Goal: Navigation & Orientation: Find specific page/section

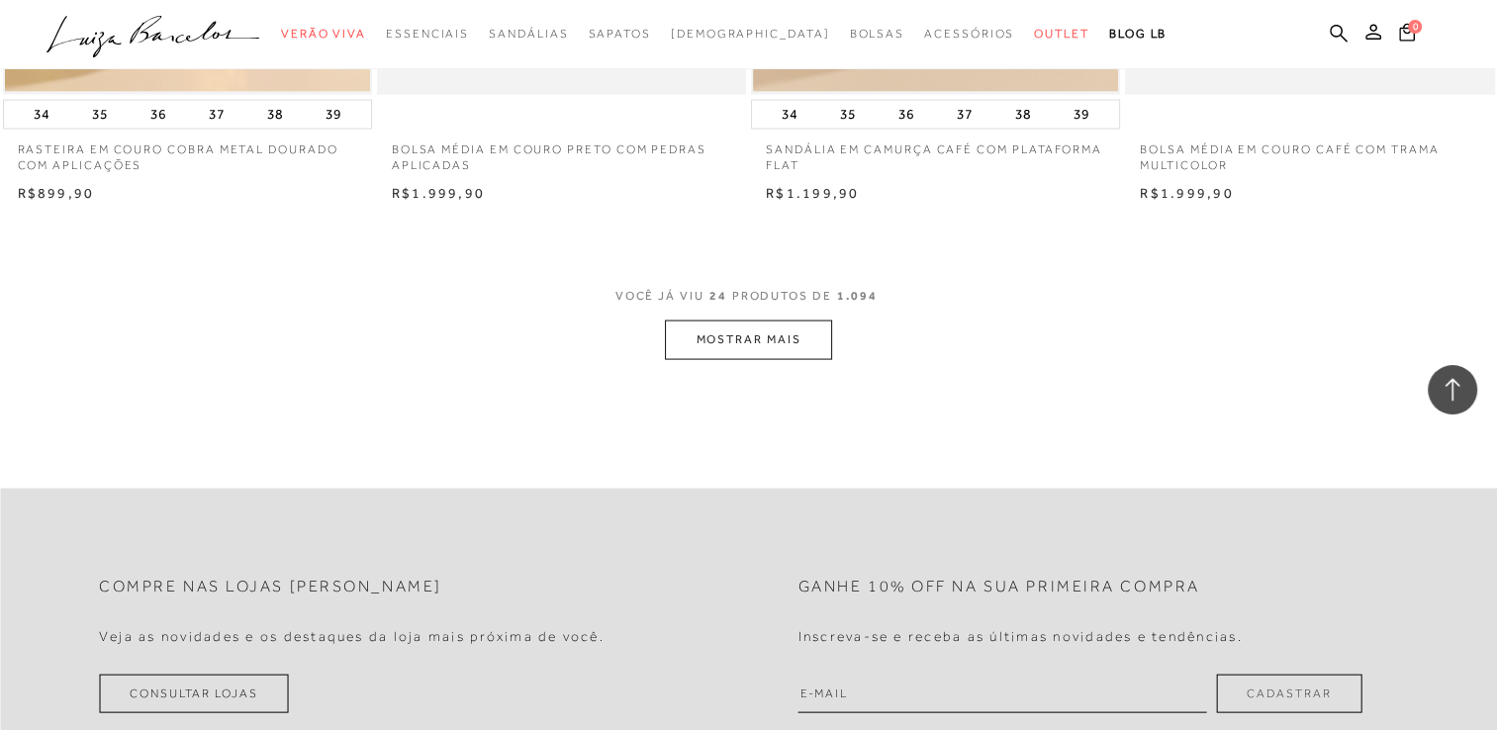
scroll to position [4030, 0]
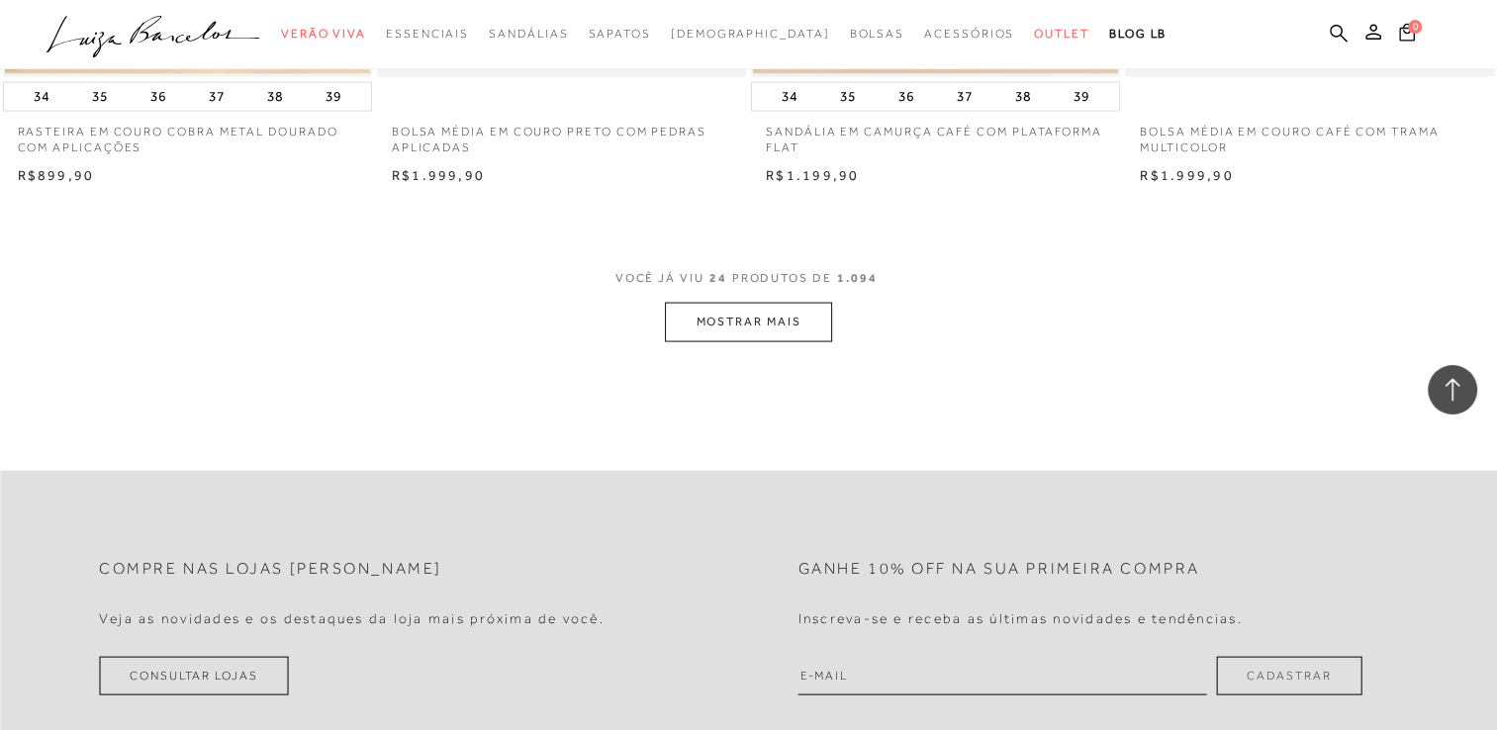
click at [798, 307] on button "MOSTRAR MAIS" at bounding box center [748, 322] width 166 height 39
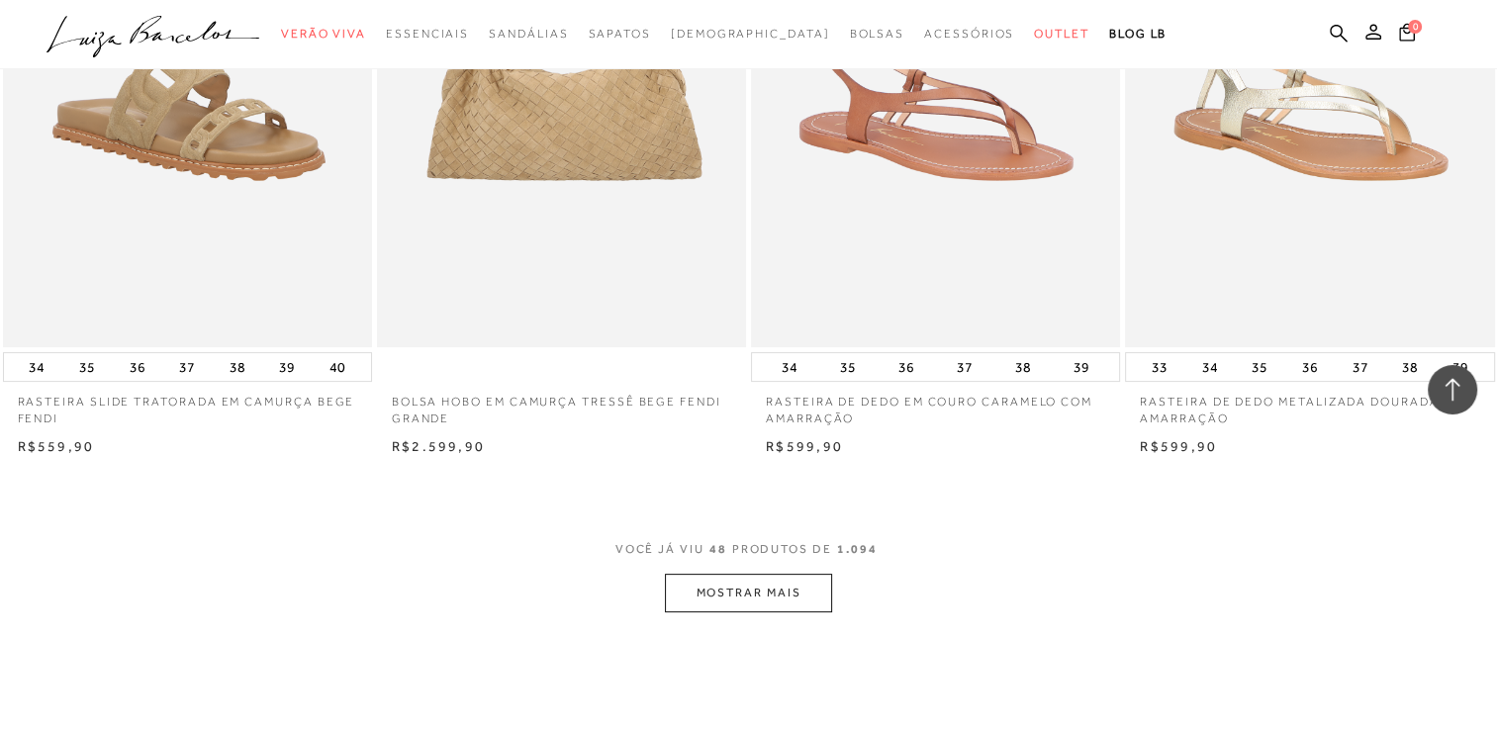
scroll to position [7877, 0]
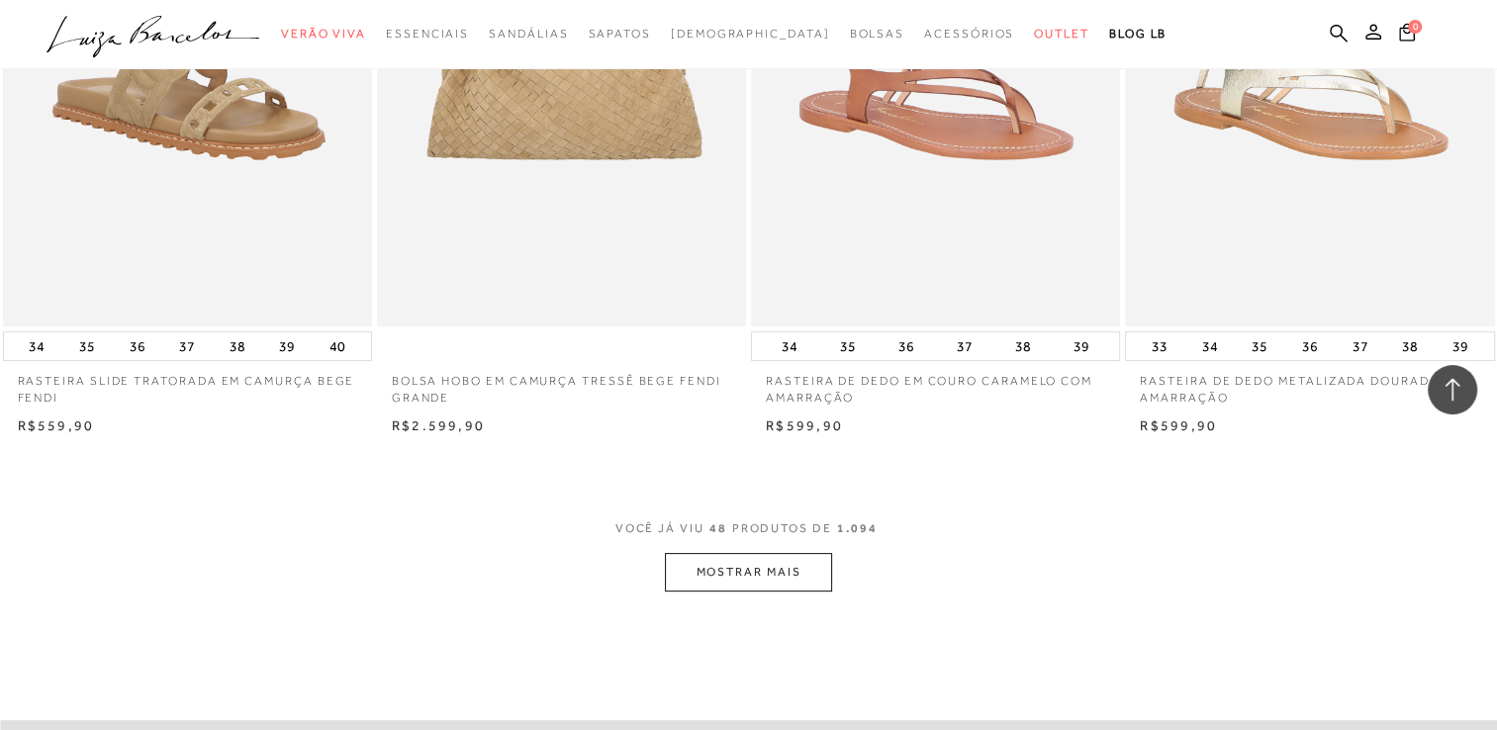
click at [796, 564] on button "MOSTRAR MAIS" at bounding box center [748, 572] width 166 height 39
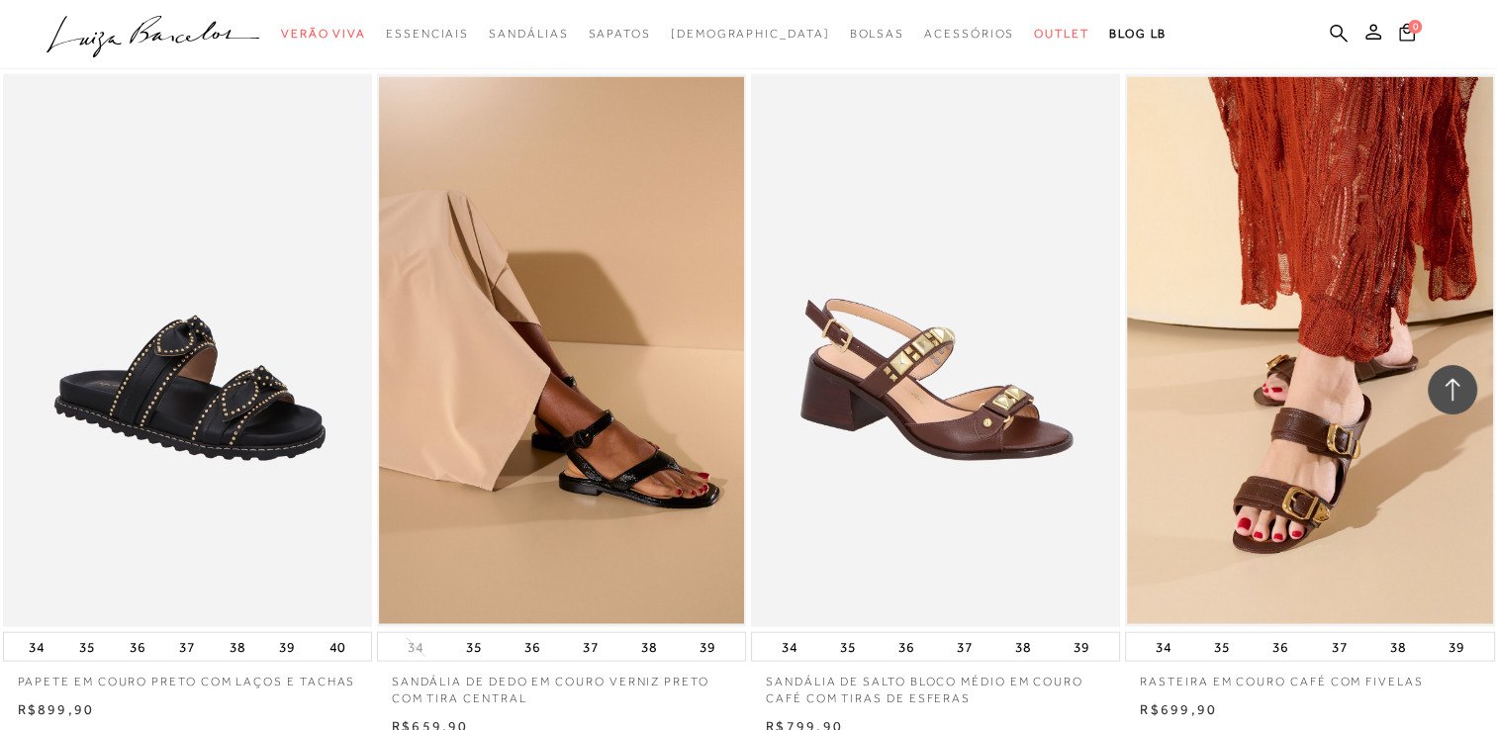
scroll to position [12123, 0]
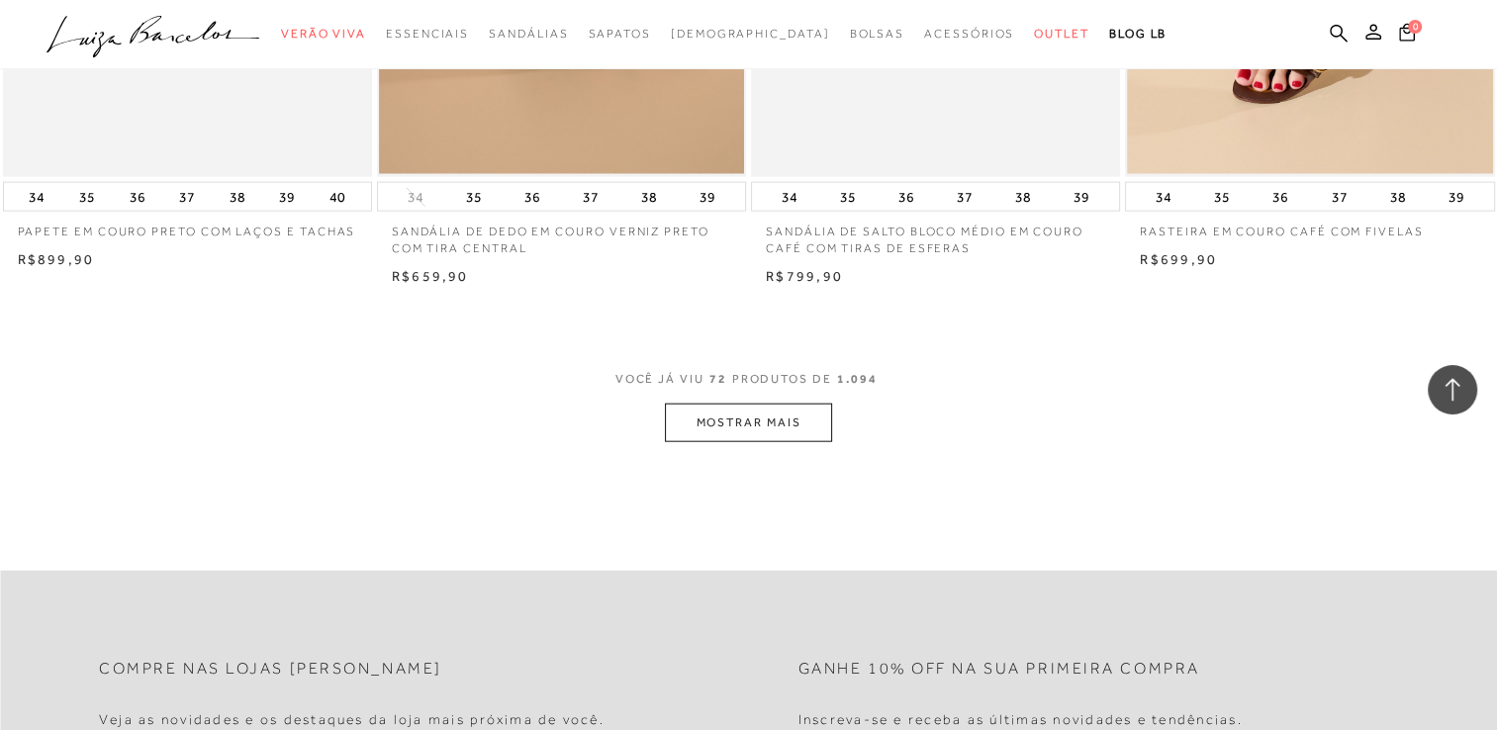
click at [784, 419] on button "MOSTRAR MAIS" at bounding box center [748, 423] width 166 height 39
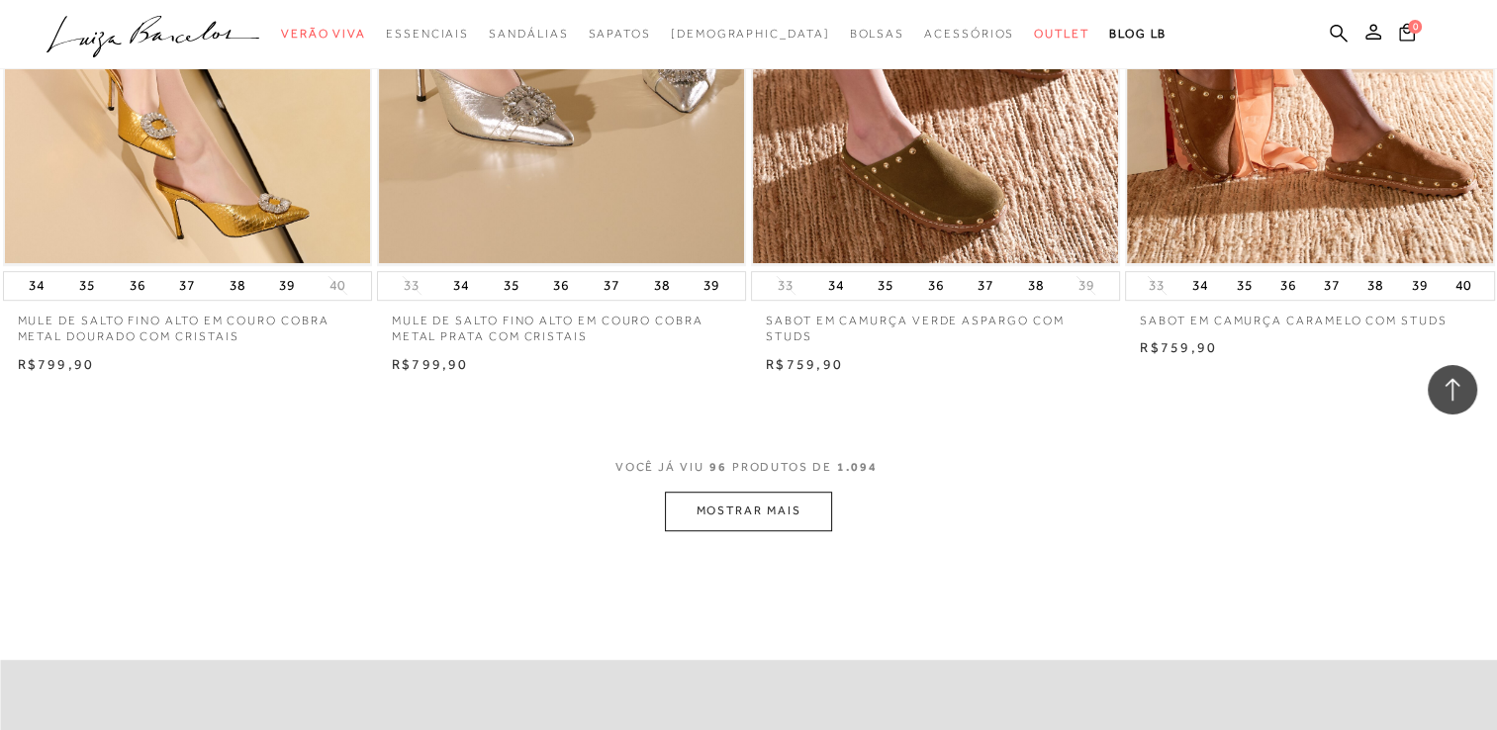
scroll to position [16291, 0]
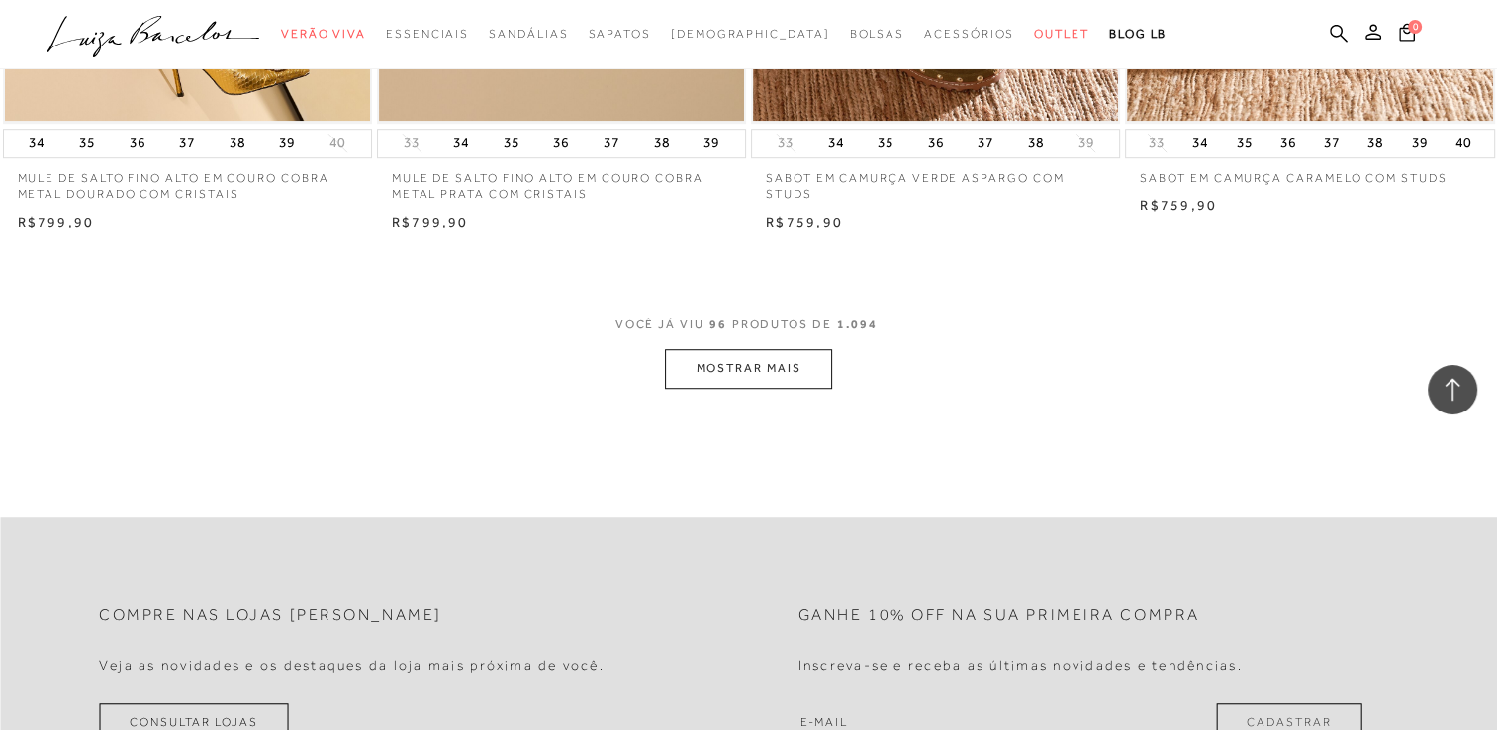
click at [806, 357] on button "MOSTRAR MAIS" at bounding box center [748, 368] width 166 height 39
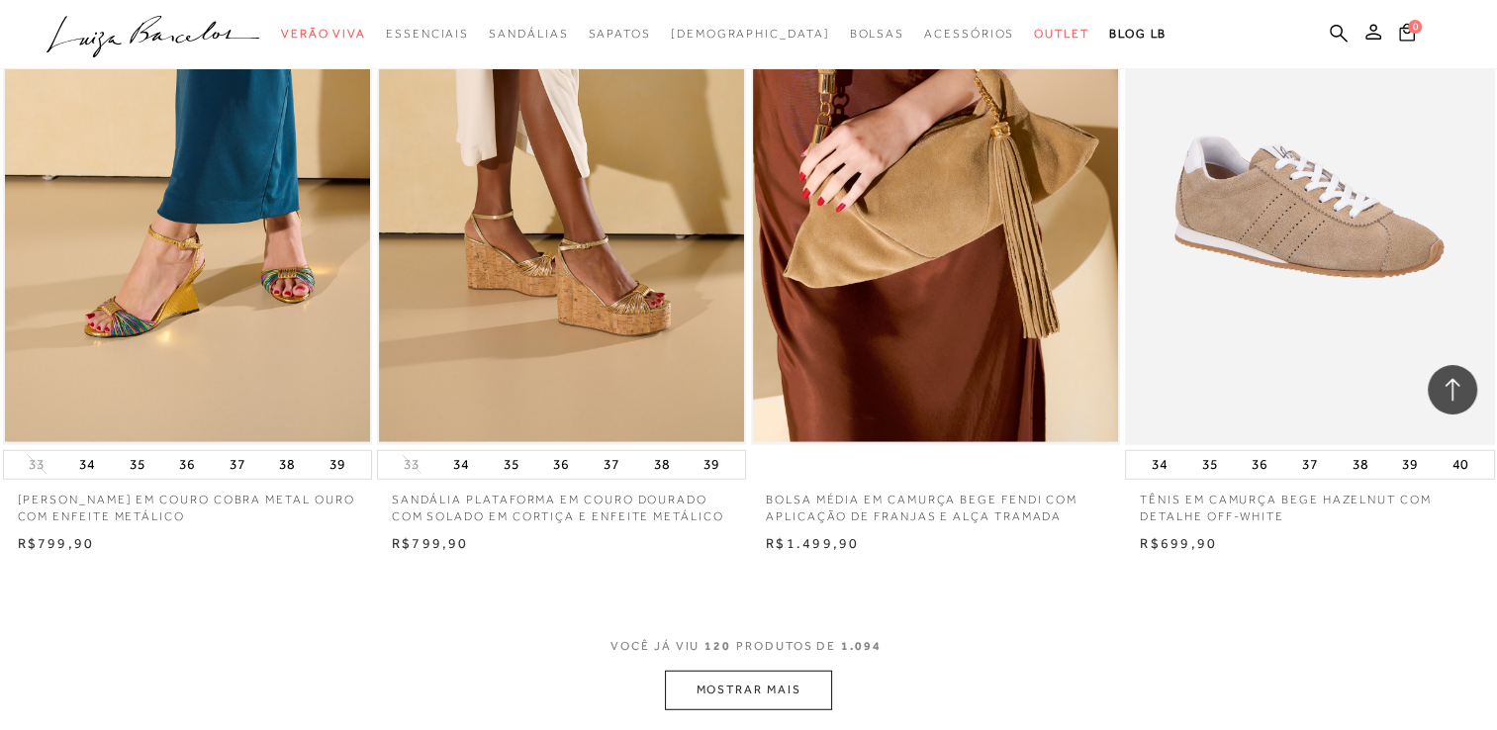
scroll to position [20259, 0]
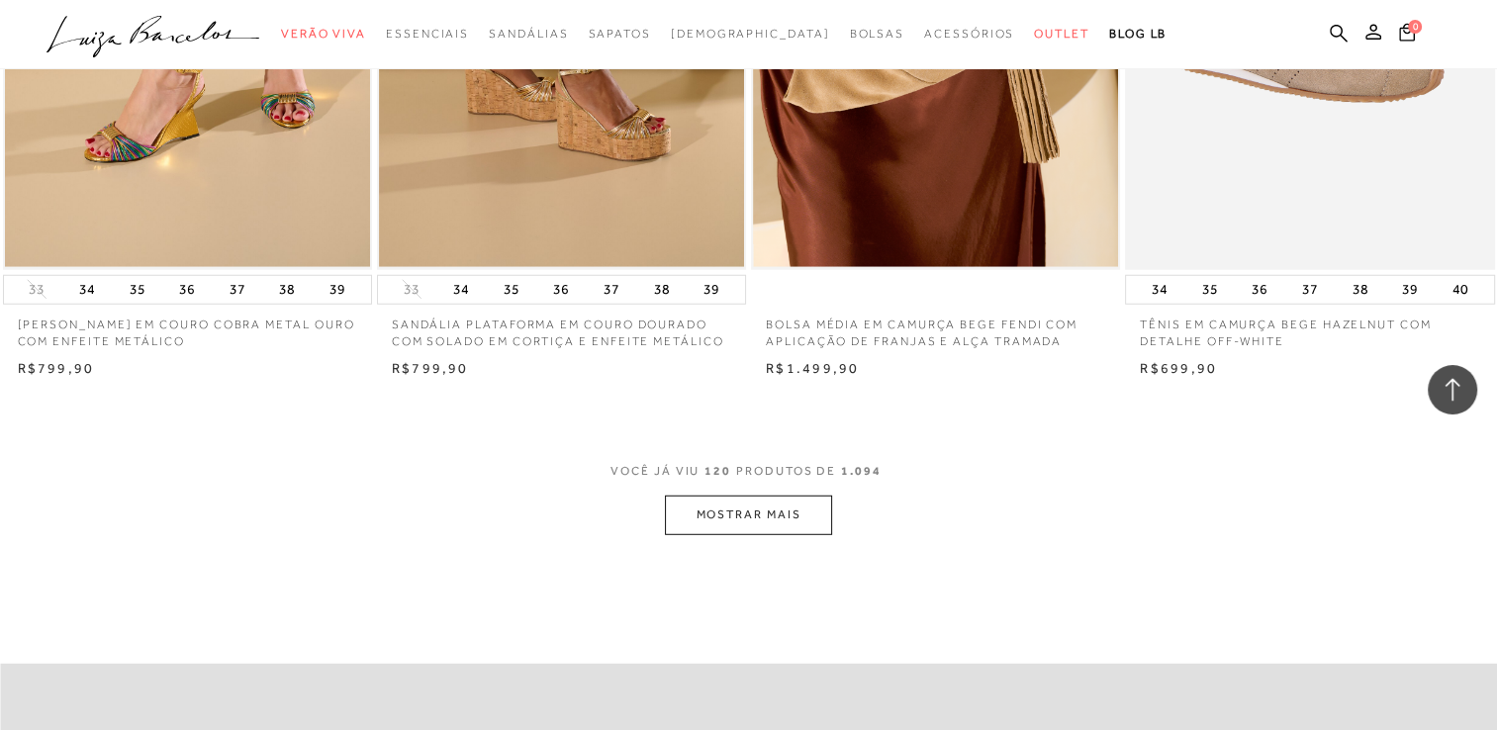
click at [780, 522] on button "MOSTRAR MAIS" at bounding box center [748, 515] width 166 height 39
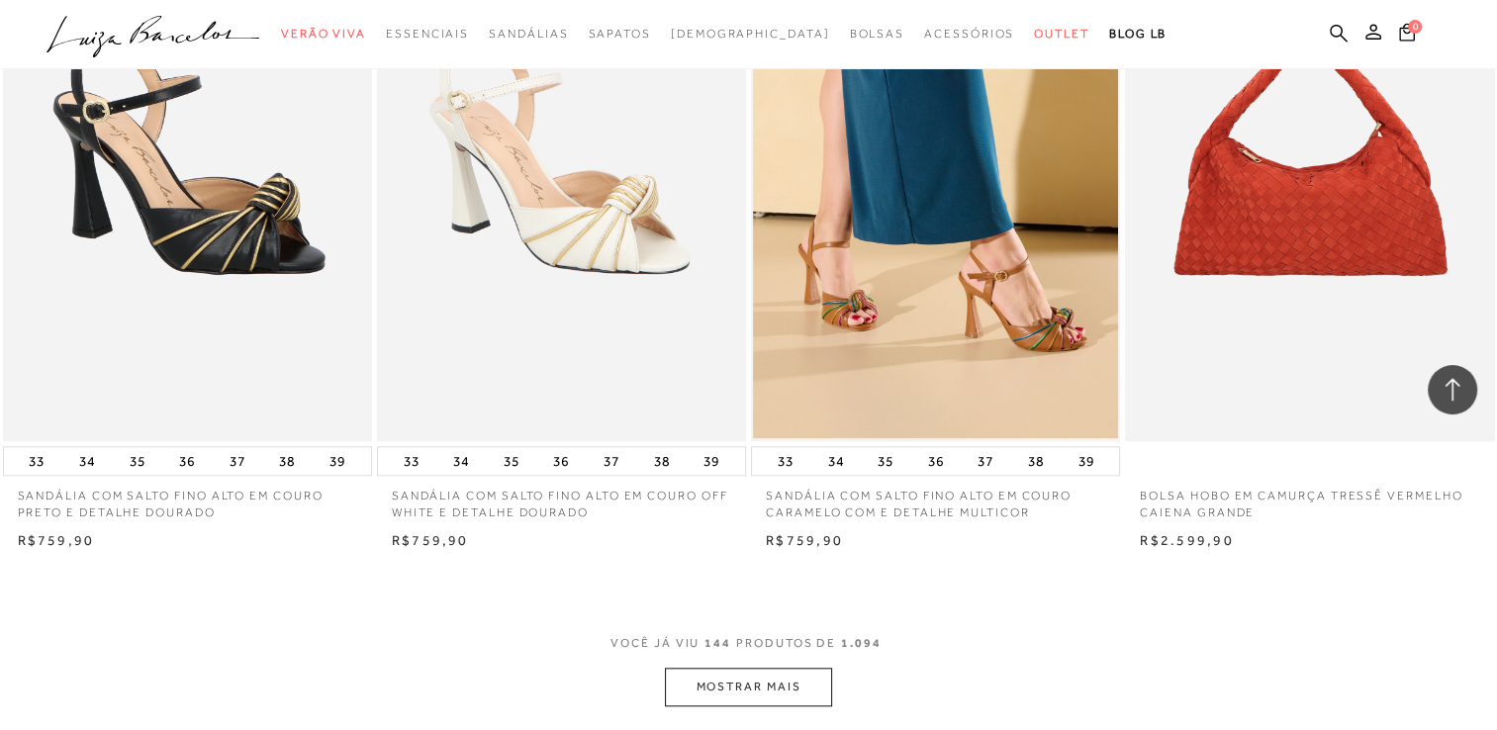
scroll to position [24281, 0]
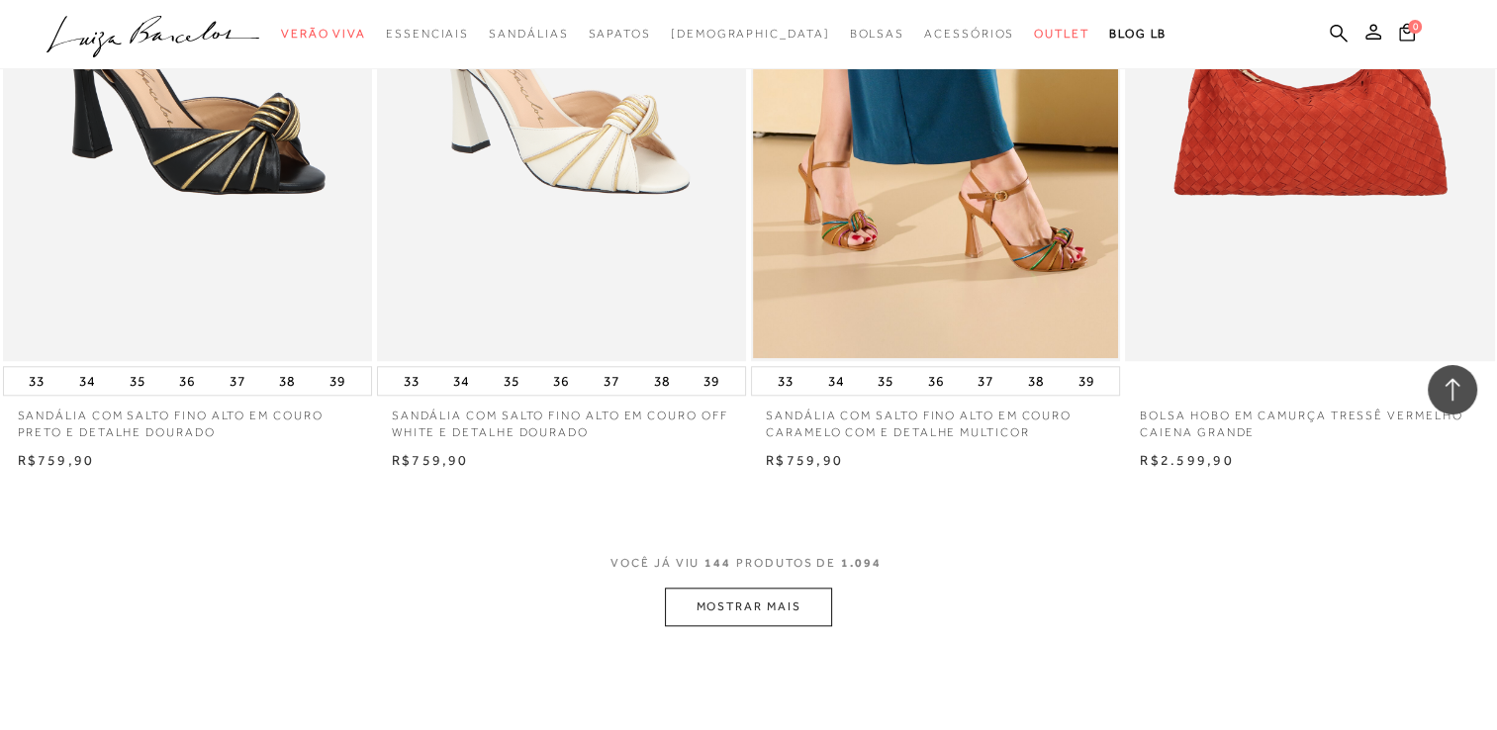
click at [784, 607] on button "MOSTRAR MAIS" at bounding box center [748, 607] width 166 height 39
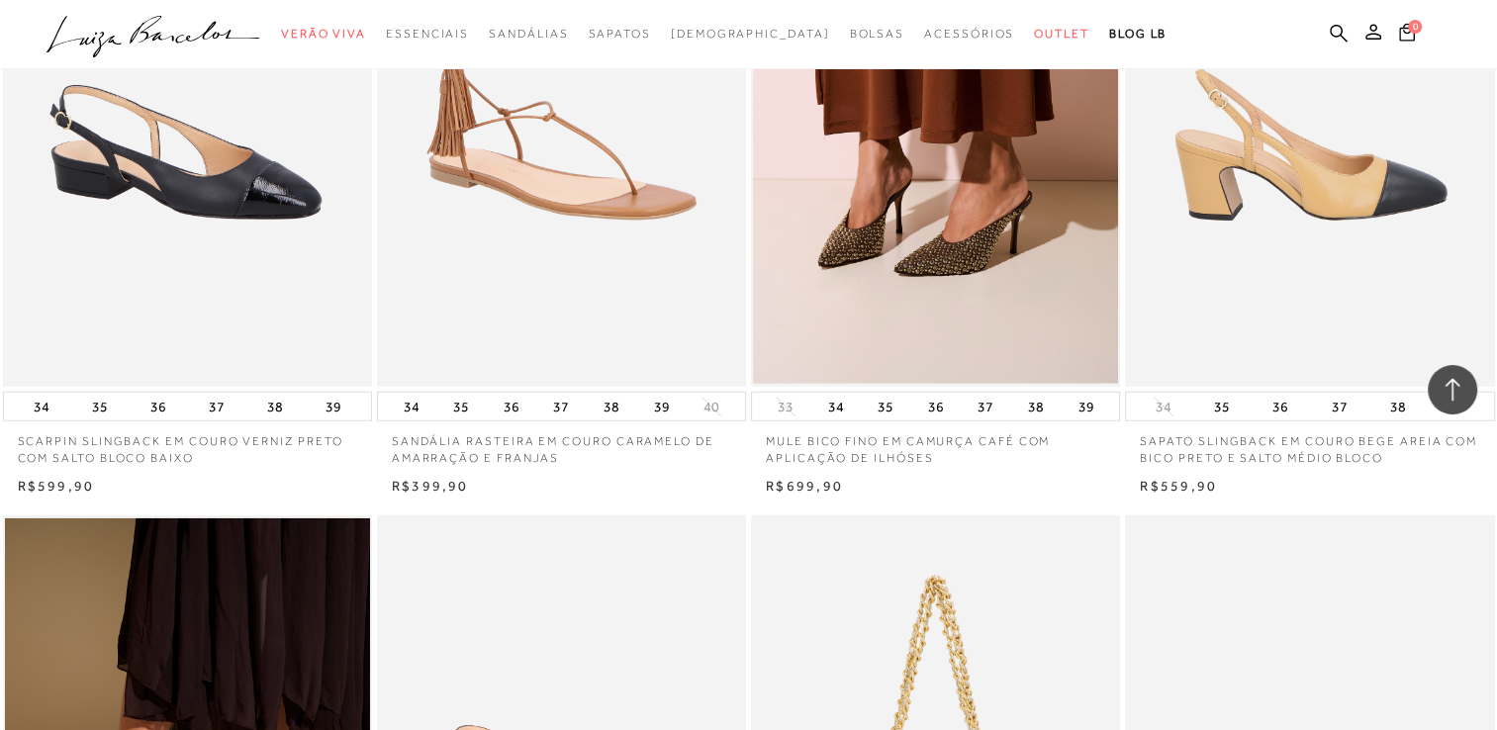
scroll to position [27686, 0]
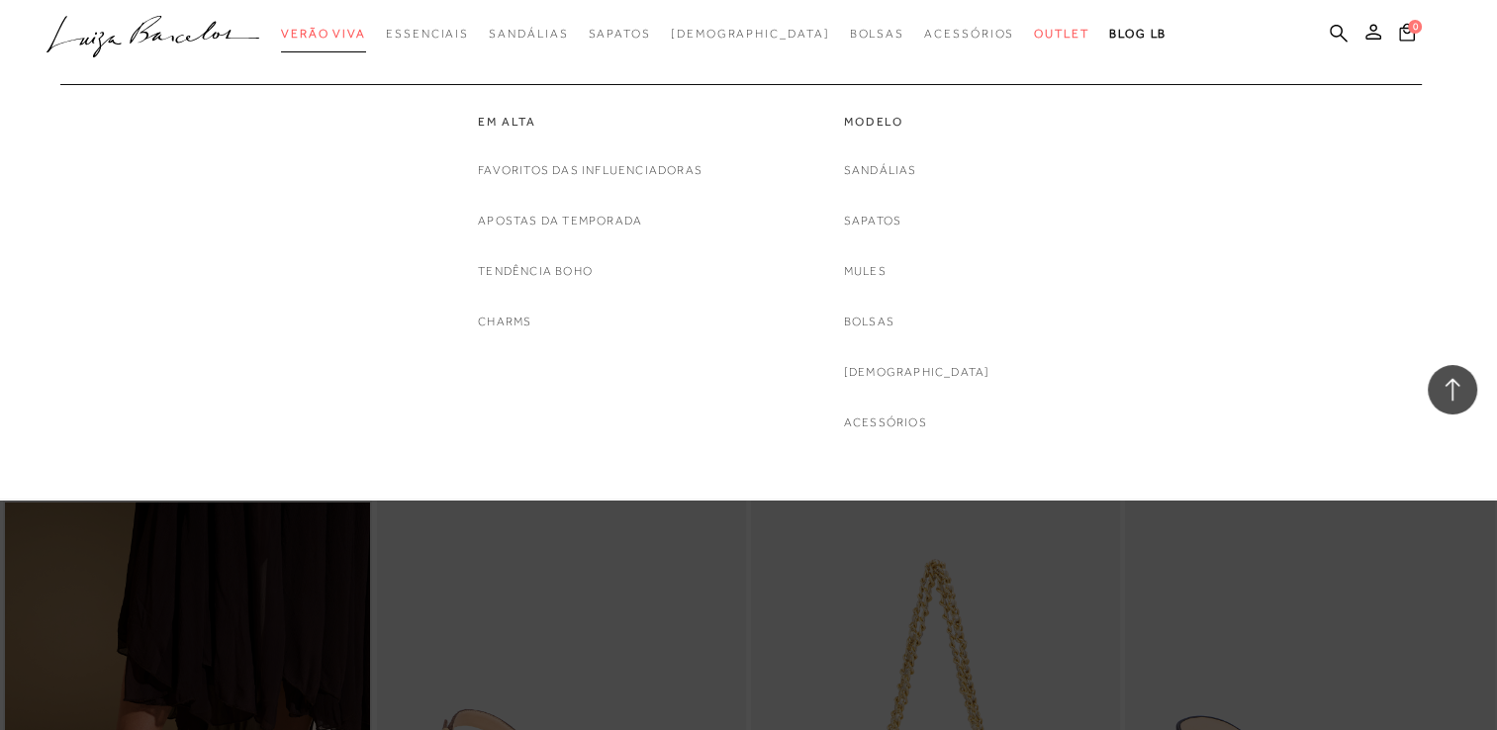
click at [366, 27] on span "Verão Viva" at bounding box center [323, 34] width 85 height 14
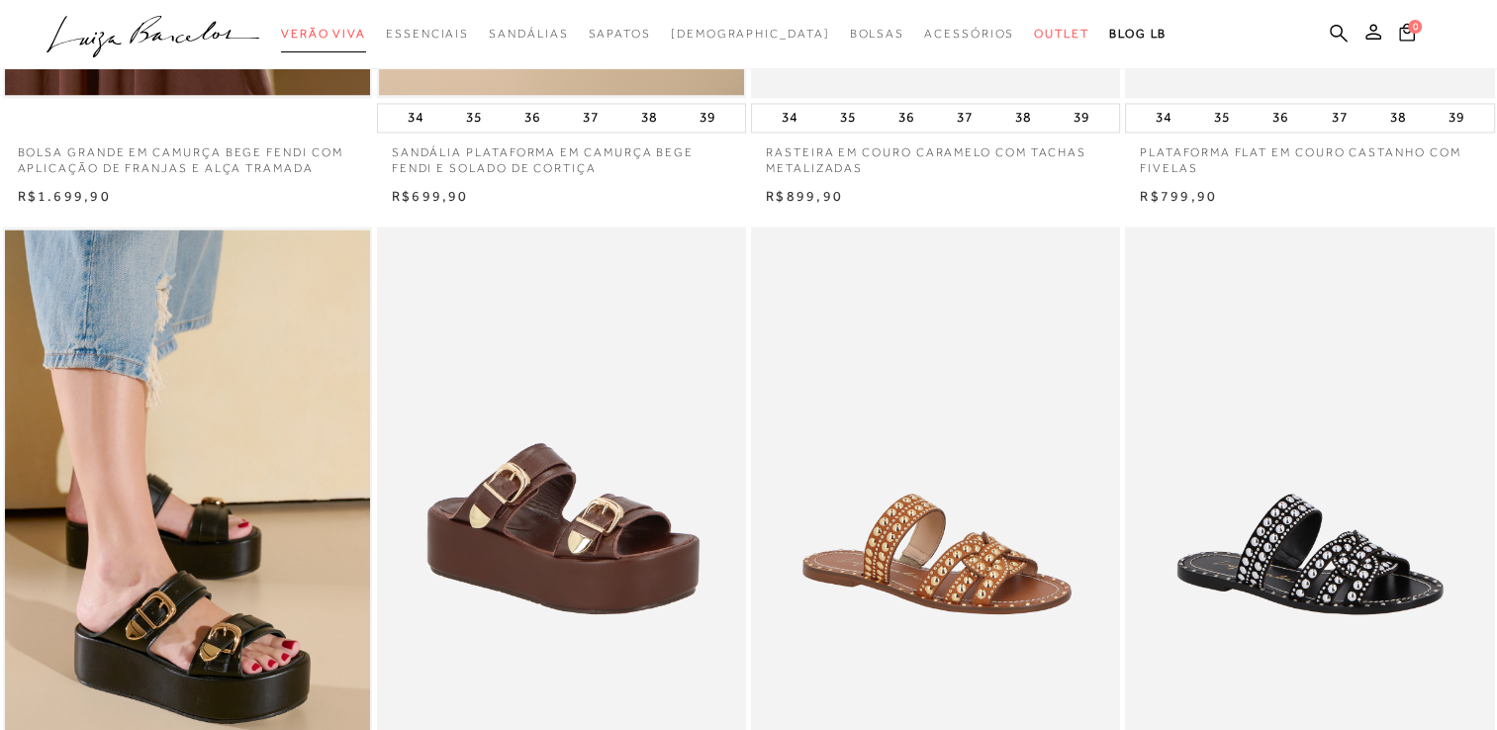
scroll to position [0, 0]
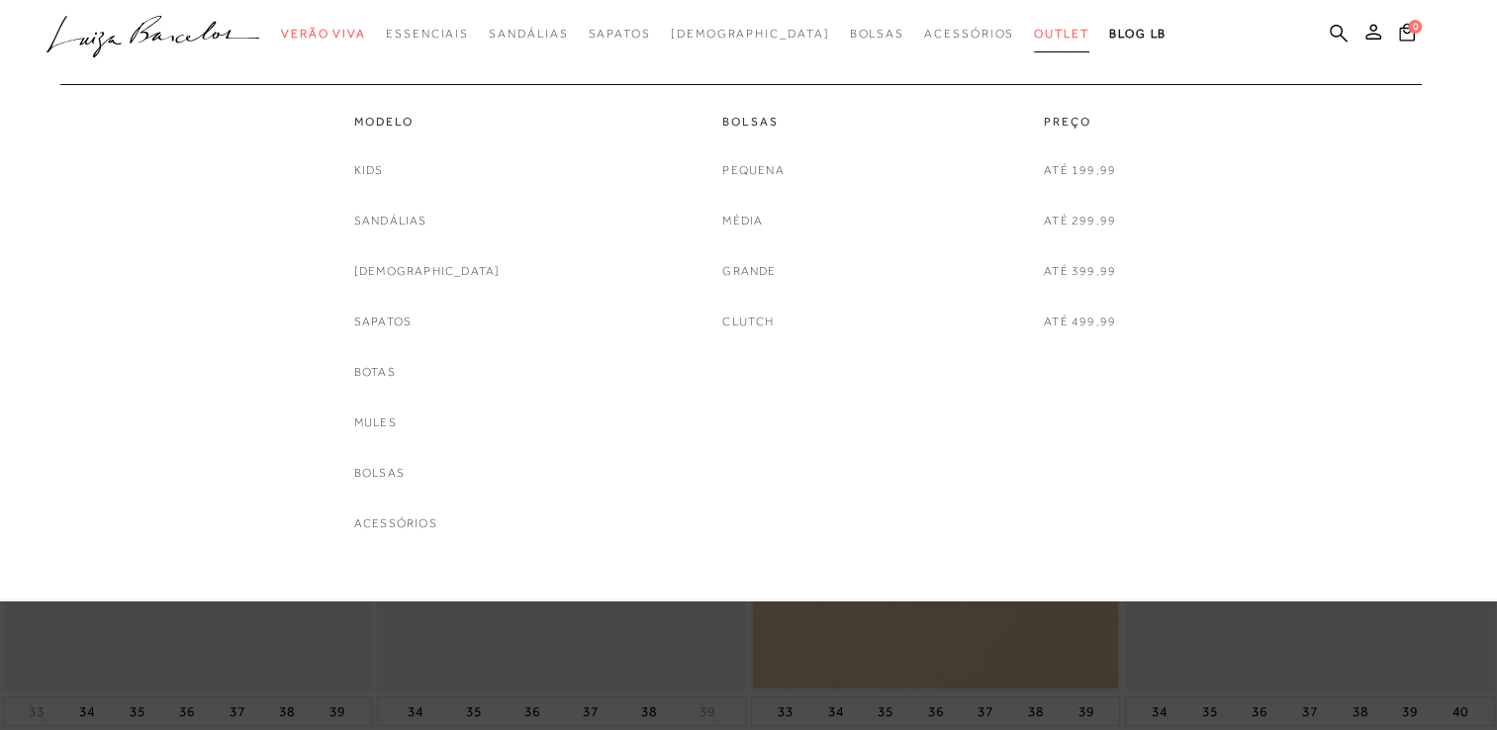
click at [1034, 27] on span "Outlet" at bounding box center [1061, 34] width 55 height 14
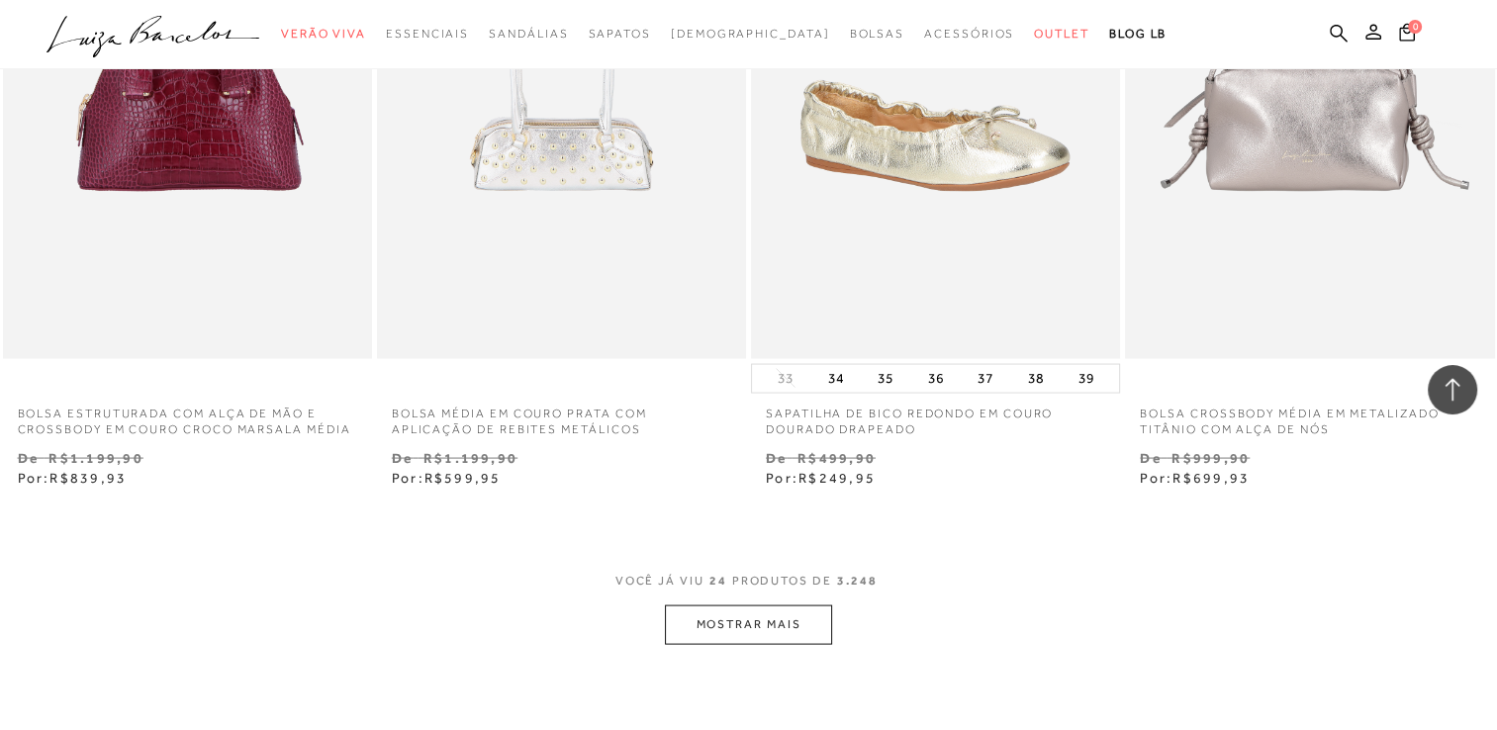
scroll to position [3920, 0]
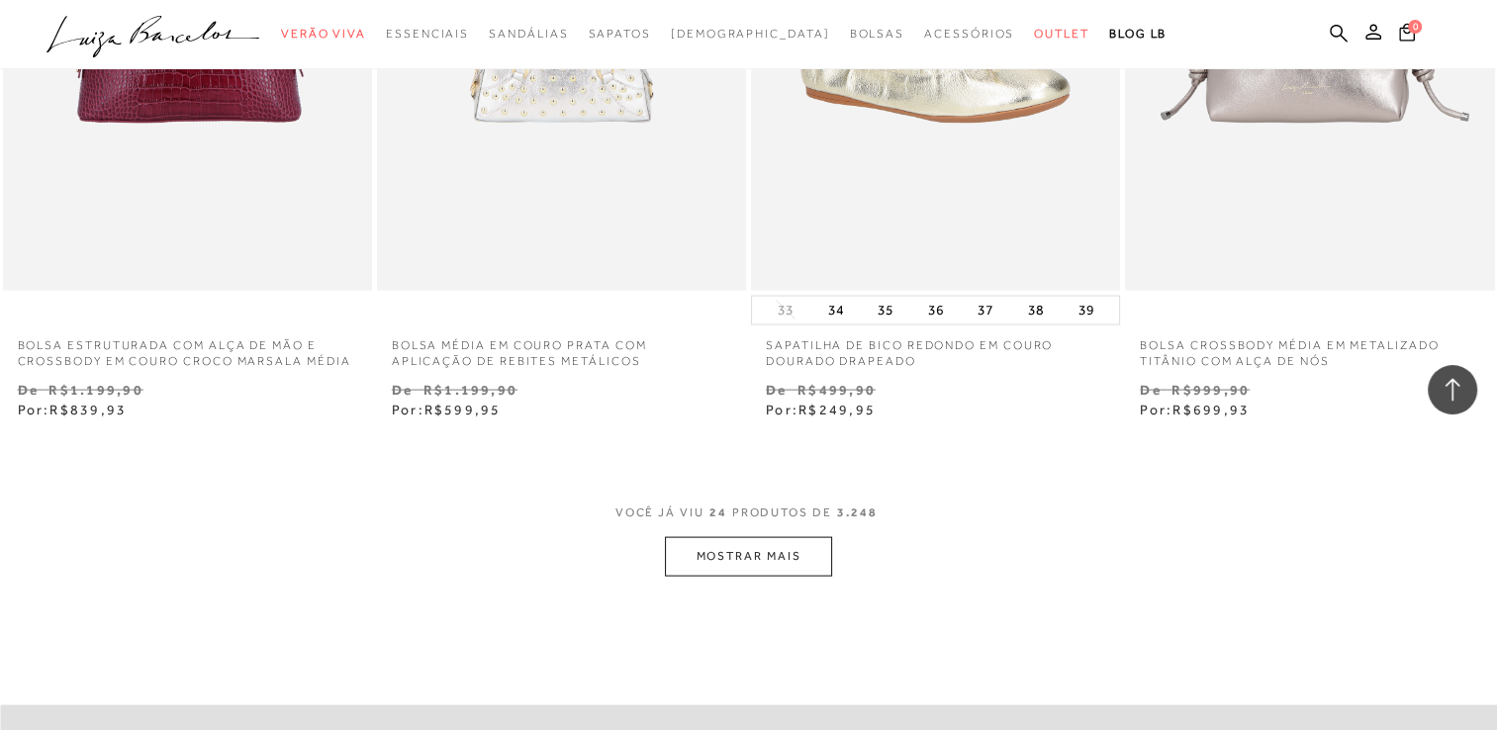
click at [767, 549] on button "MOSTRAR MAIS" at bounding box center [748, 556] width 166 height 39
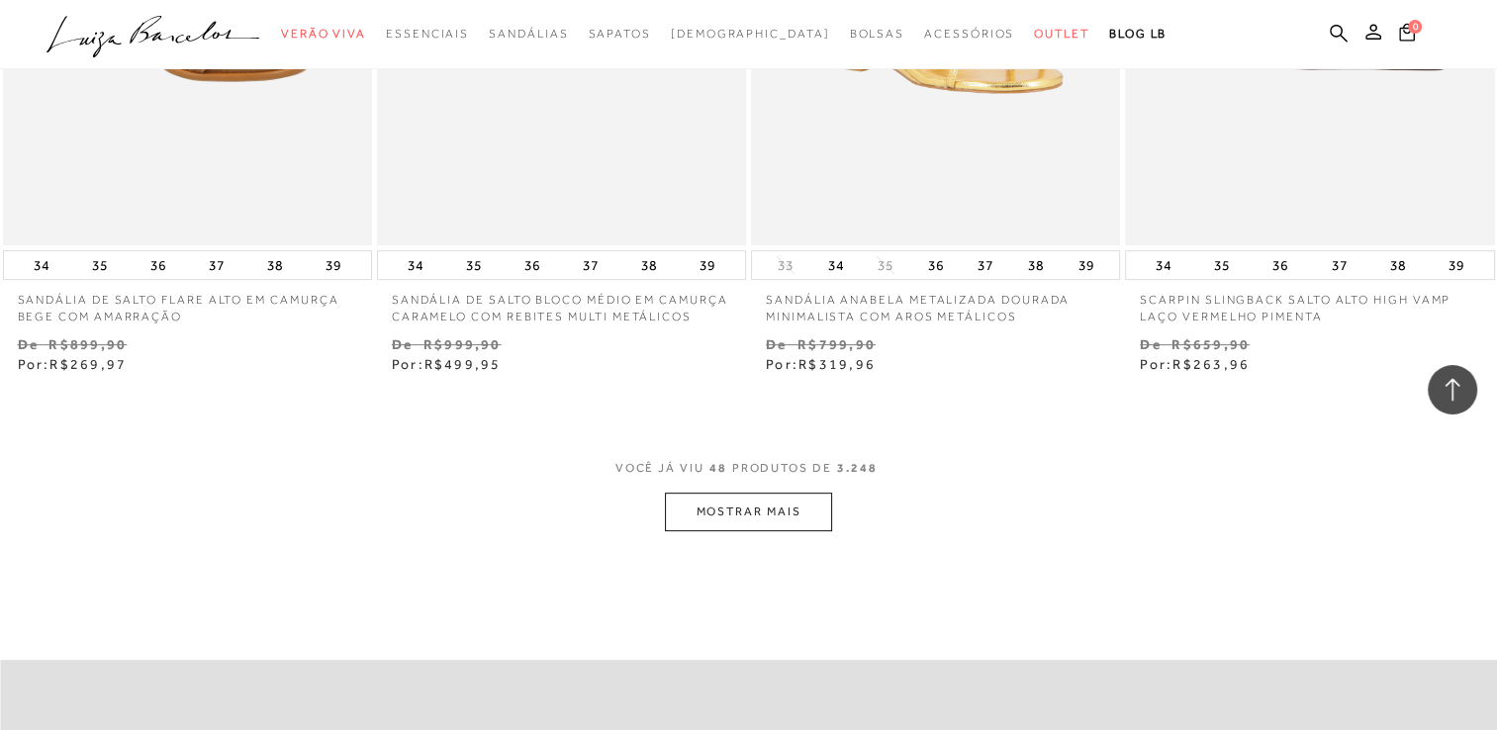
scroll to position [8270, 0]
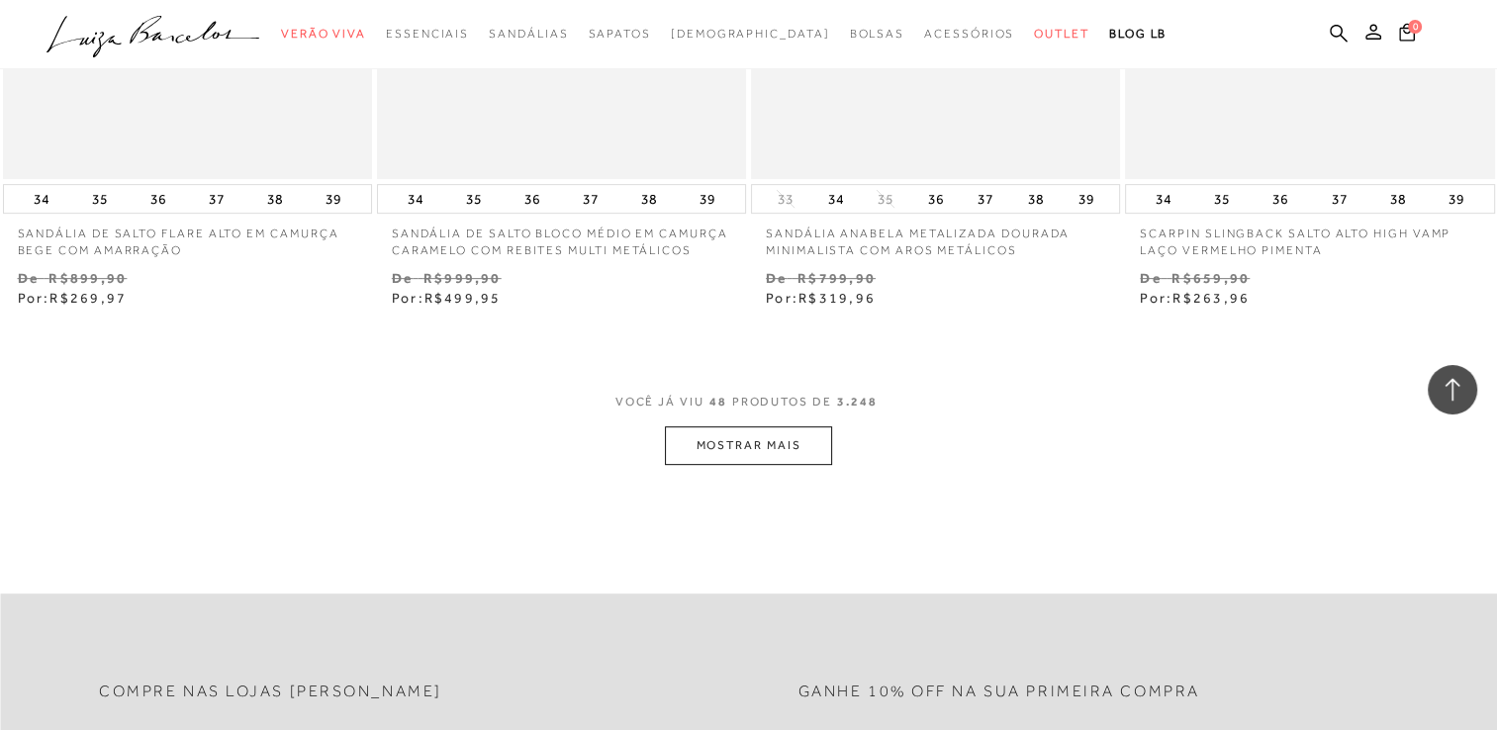
click at [763, 433] on button "MOSTRAR MAIS" at bounding box center [748, 446] width 166 height 39
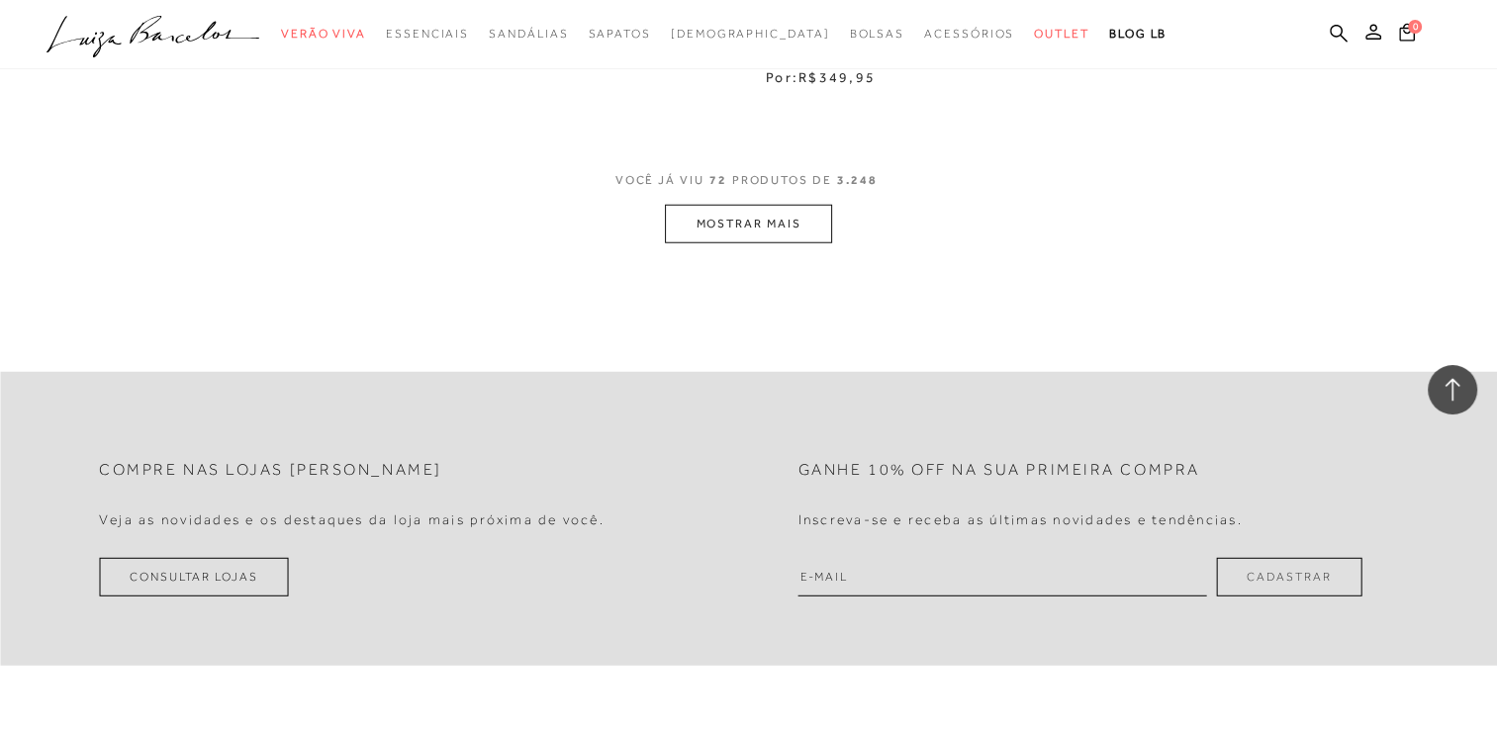
scroll to position [12570, 0]
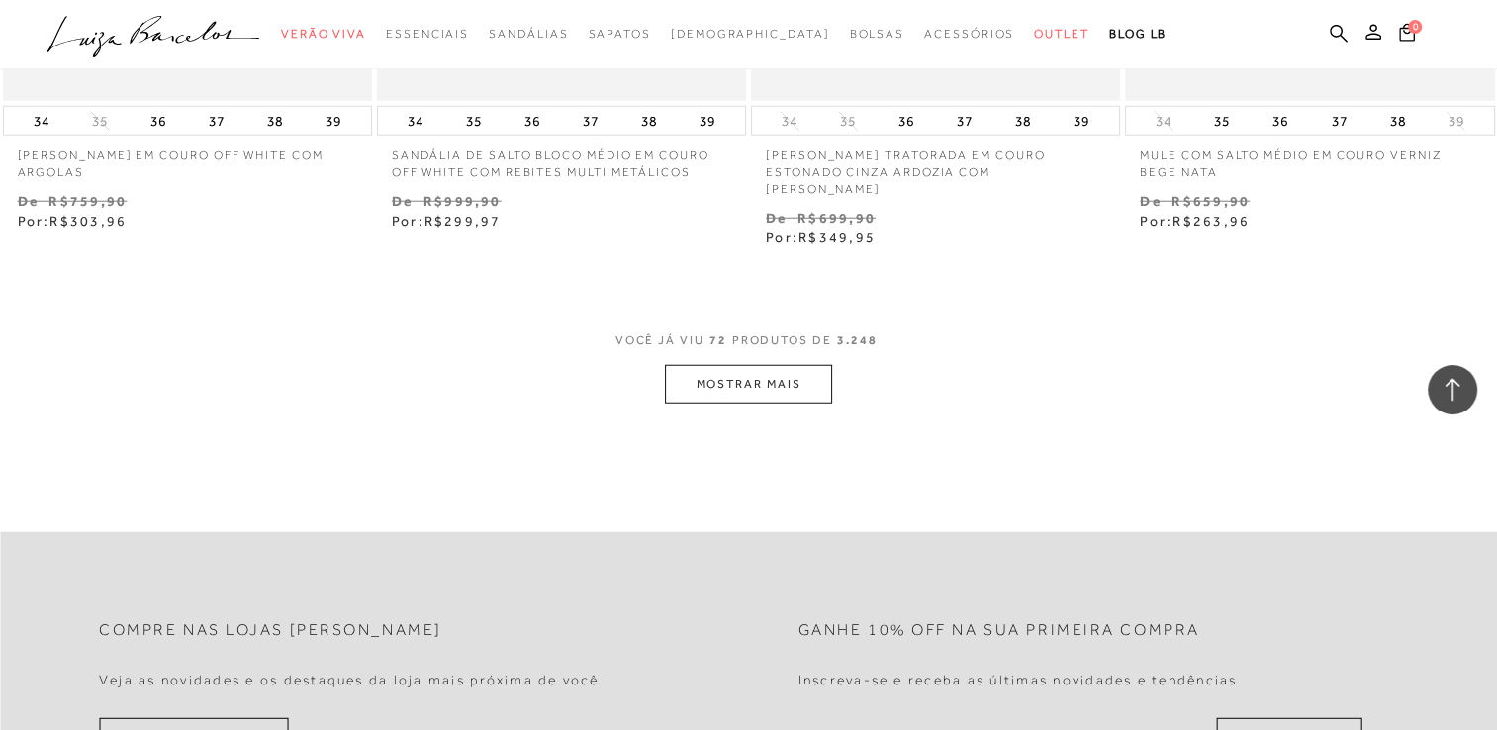
click at [733, 365] on button "MOSTRAR MAIS" at bounding box center [748, 384] width 166 height 39
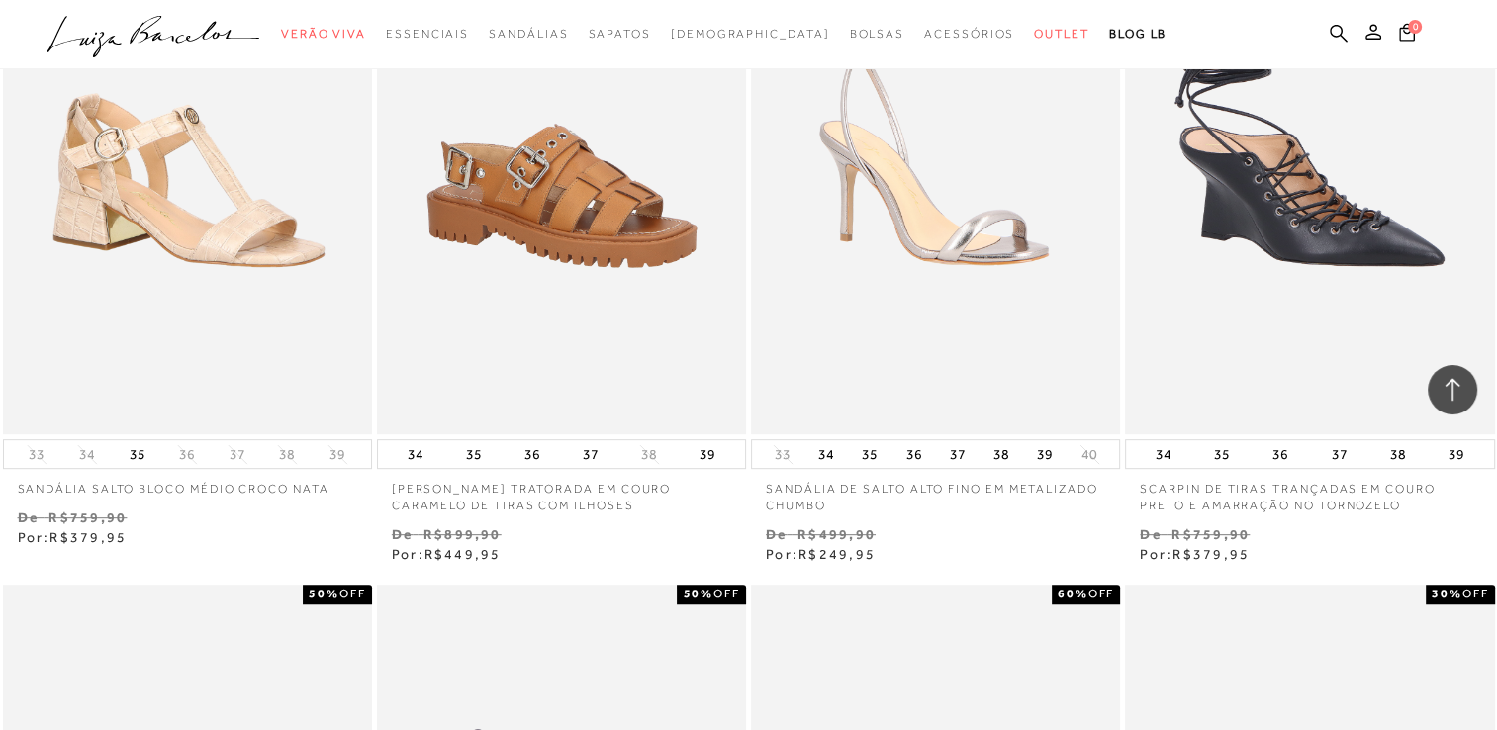
scroll to position [15792, 0]
